Goal: Task Accomplishment & Management: Use online tool/utility

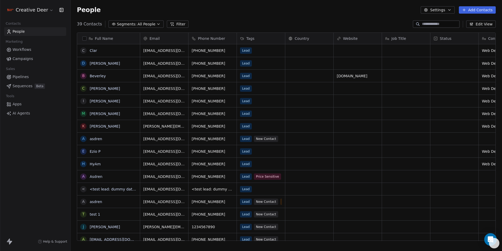
click at [20, 105] on span "Apps" at bounding box center [17, 103] width 9 height 5
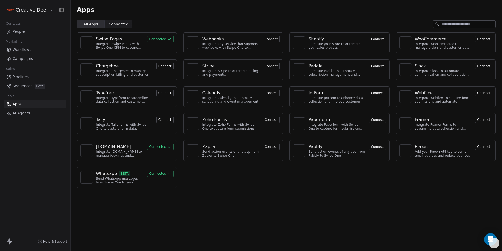
click at [7, 105] on icon at bounding box center [8, 104] width 5 height 5
click at [117, 185] on div "Whatsapp BETA Send WhatsApp messages from Swipe One to your customers Connected" at bounding box center [127, 177] width 100 height 21
click at [163, 175] on button "Connected" at bounding box center [160, 173] width 26 height 6
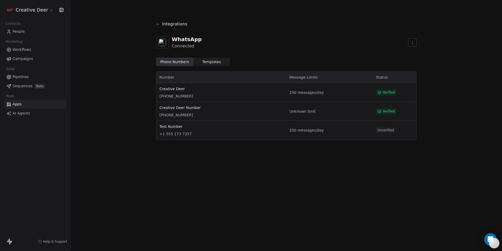
click at [213, 65] on div "Phone Numbers Phone Numbers Templates Templates Number Message Limits Status Cr…" at bounding box center [286, 99] width 261 height 82
click at [213, 65] on span "Templates Templates" at bounding box center [211, 62] width 37 height 8
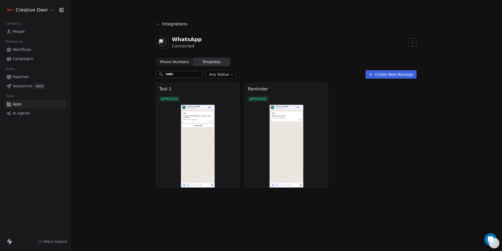
click at [172, 65] on span "Phone Numbers Phone Numbers" at bounding box center [174, 62] width 37 height 8
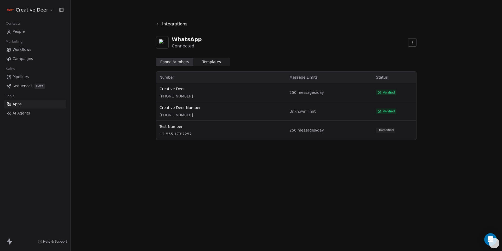
click at [160, 26] on div "Integrations" at bounding box center [286, 24] width 261 height 15
